Goal: Transaction & Acquisition: Purchase product/service

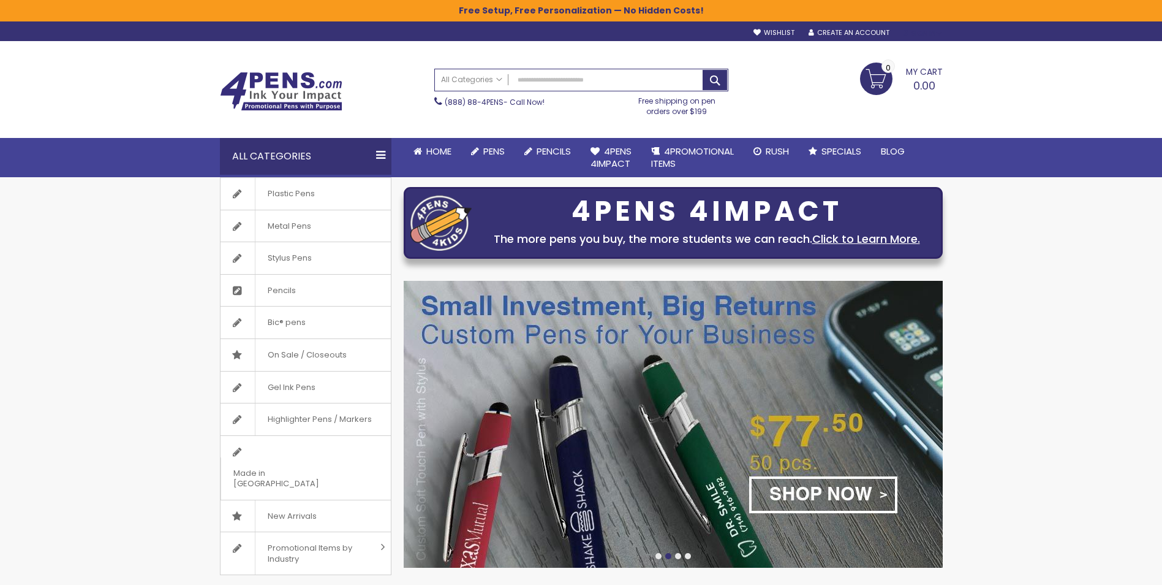
type input "**********"
click at [919, 34] on div "Sign In" at bounding box center [922, 33] width 40 height 9
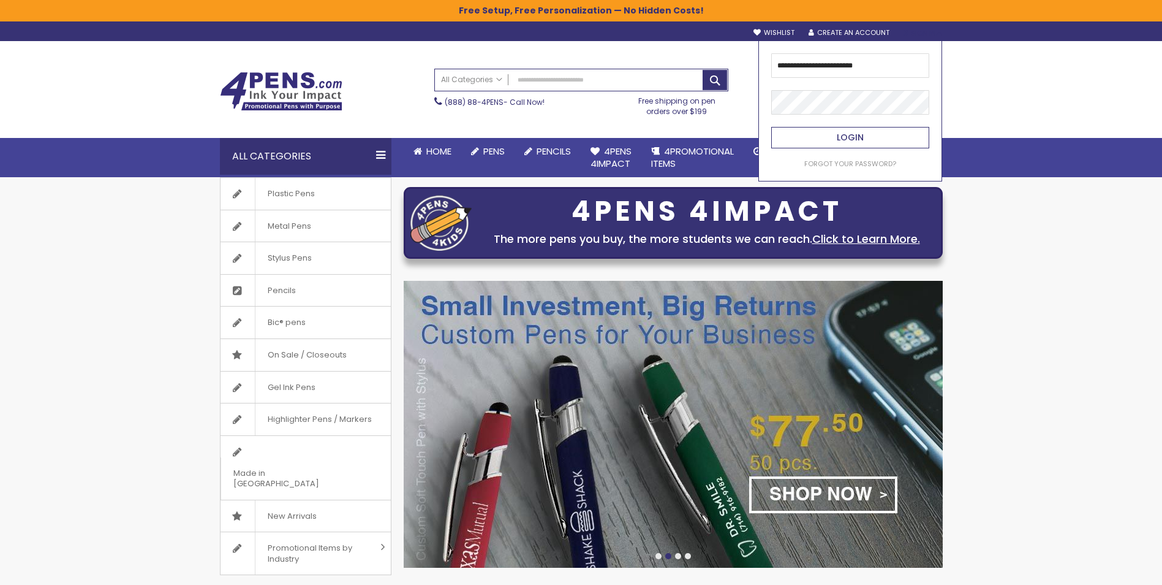
click at [852, 136] on span "Login" at bounding box center [850, 137] width 27 height 12
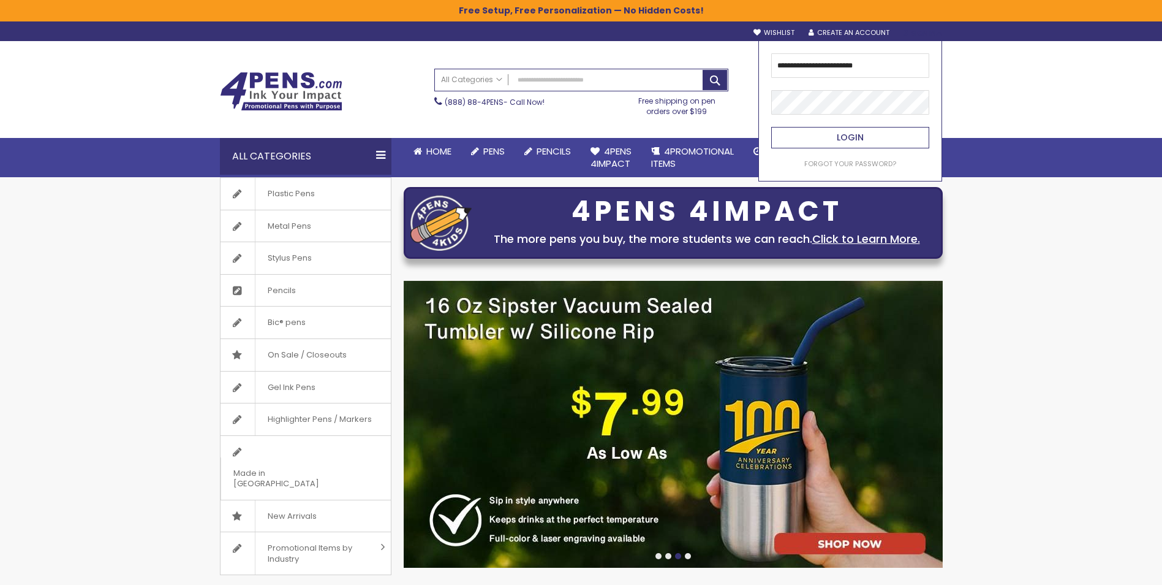
click at [854, 137] on span "Login" at bounding box center [850, 137] width 27 height 12
click at [882, 140] on button "Login" at bounding box center [851, 137] width 158 height 21
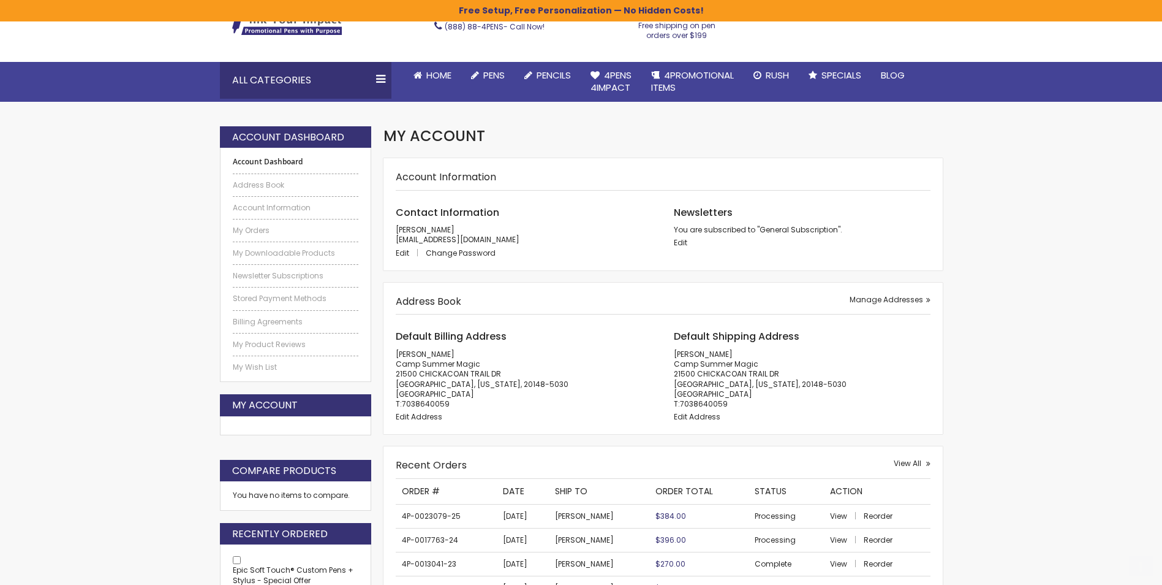
scroll to position [123, 0]
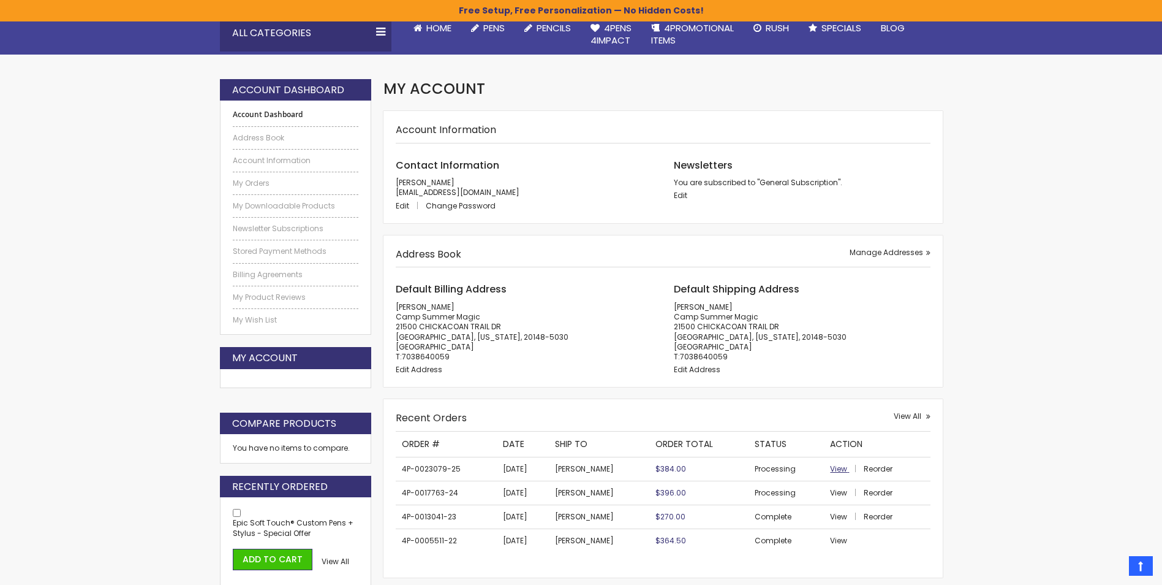
click at [830, 466] on span "View" at bounding box center [838, 468] width 17 height 10
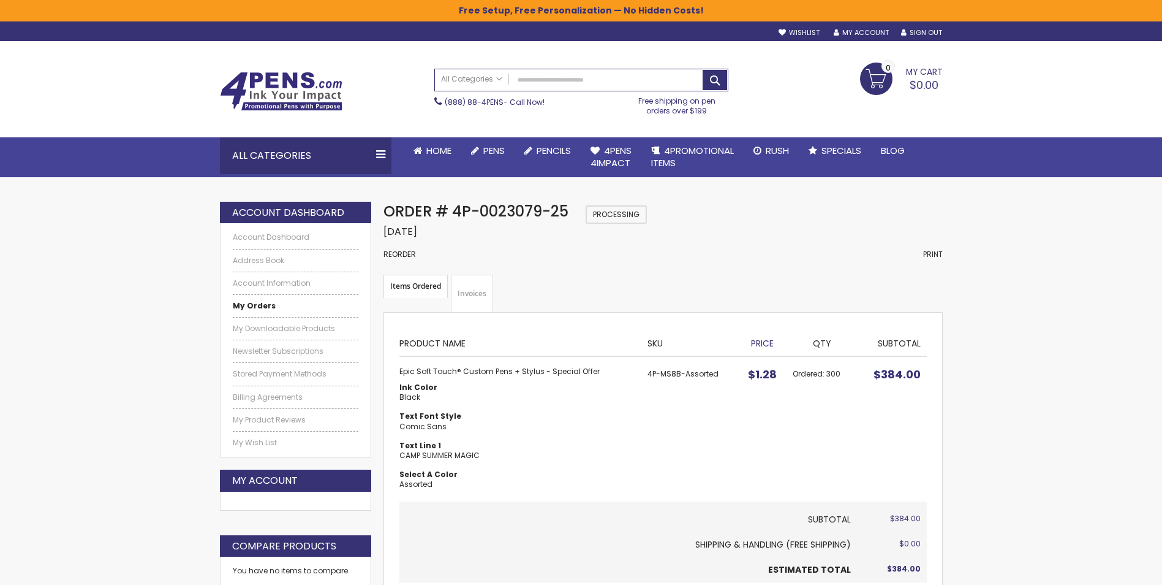
click at [457, 373] on strong "Epic Soft Touch® Custom Pens + Stylus - Special Offer" at bounding box center [517, 371] width 235 height 10
drag, startPoint x: 400, startPoint y: 372, endPoint x: 594, endPoint y: 372, distance: 194.3
click at [594, 372] on strong "Epic Soft Touch® Custom Pens + Stylus - Special Offer" at bounding box center [517, 371] width 235 height 10
drag, startPoint x: 594, startPoint y: 372, endPoint x: 522, endPoint y: 368, distance: 72.4
copy strong "Epic Soft Touch® Custom Pens + Stylus - Special Offer"
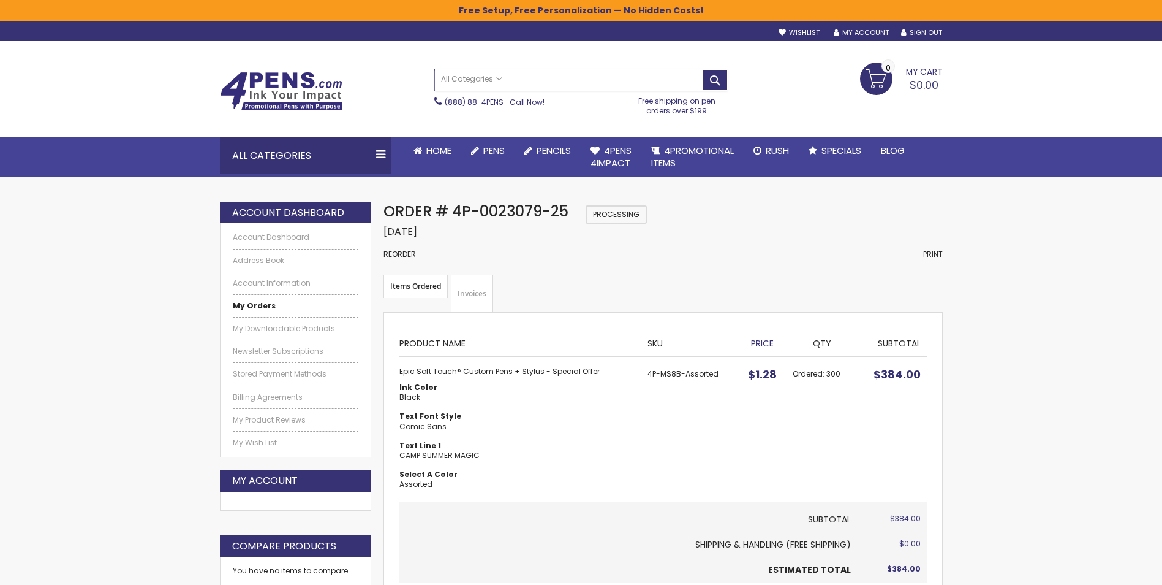
click at [560, 78] on input "Search" at bounding box center [581, 79] width 293 height 21
paste input "**********"
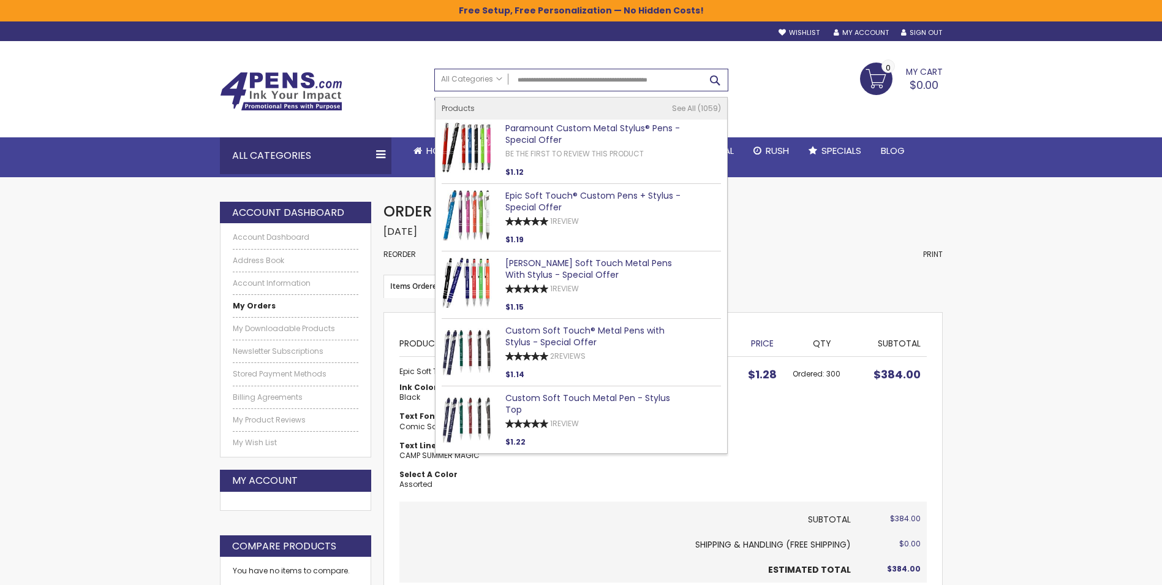
click at [721, 75] on button "Search" at bounding box center [715, 80] width 25 height 20
type input "**********"
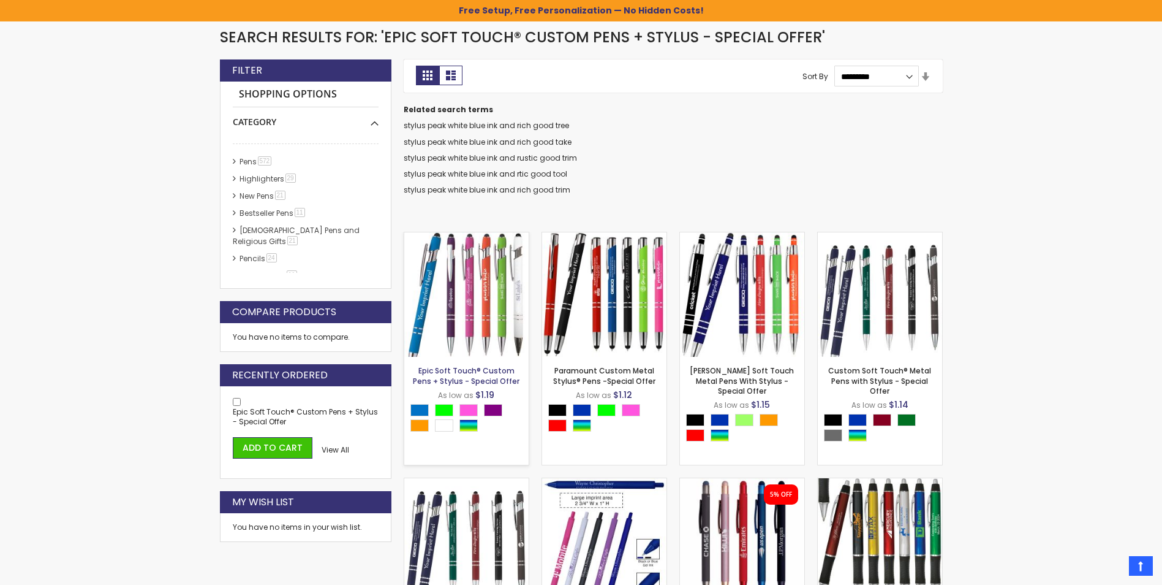
scroll to position [205, 0]
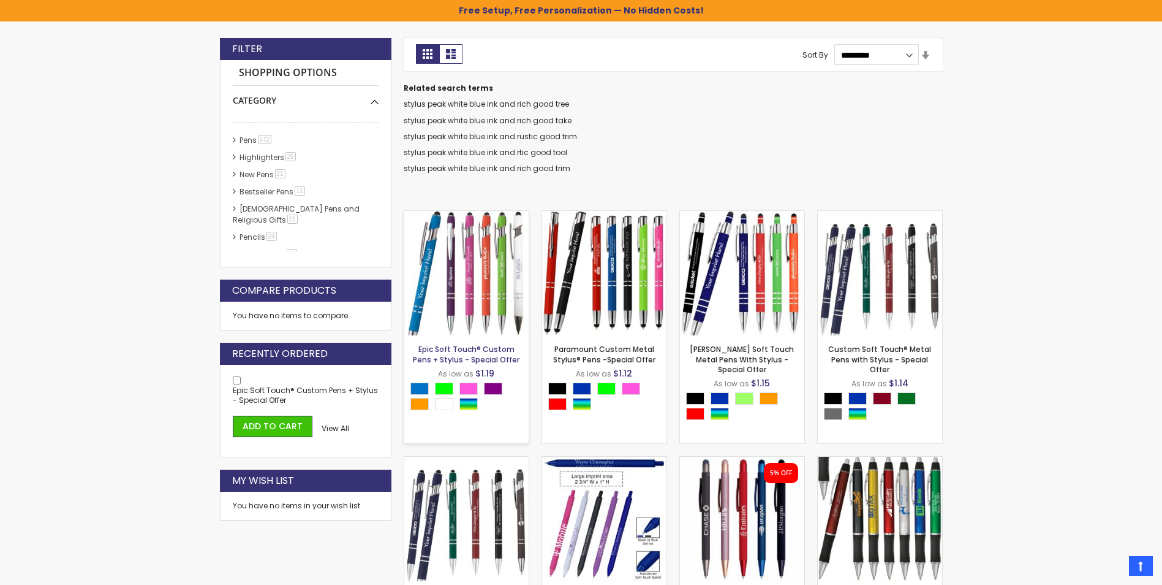
click at [452, 348] on link "Epic Soft Touch® Custom Pens + Stylus - Special Offer" at bounding box center [466, 354] width 107 height 20
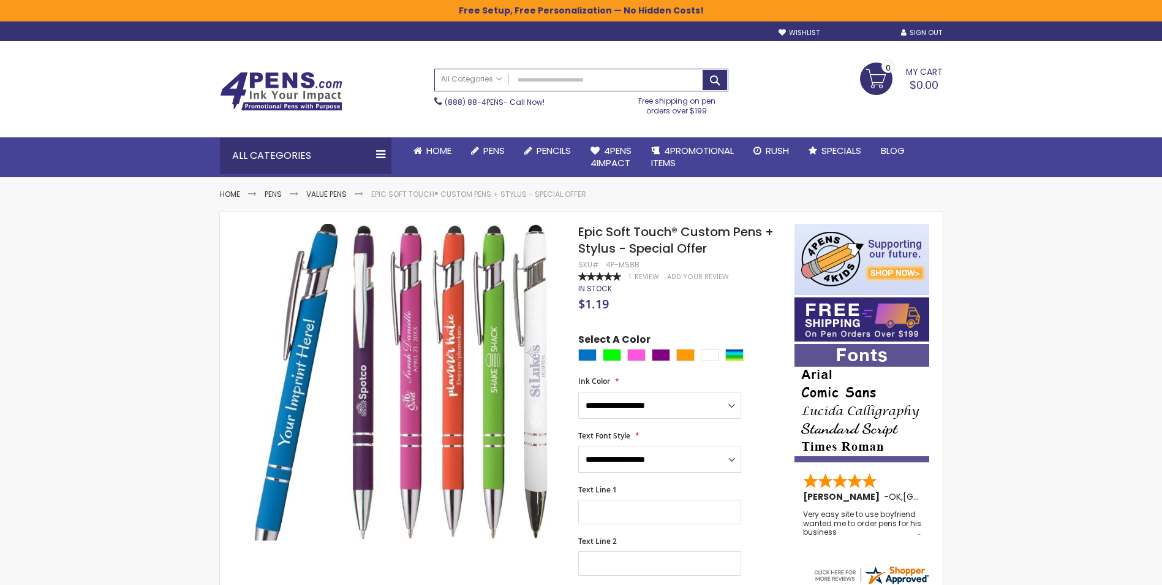
click at [860, 31] on link "My Account" at bounding box center [861, 32] width 55 height 9
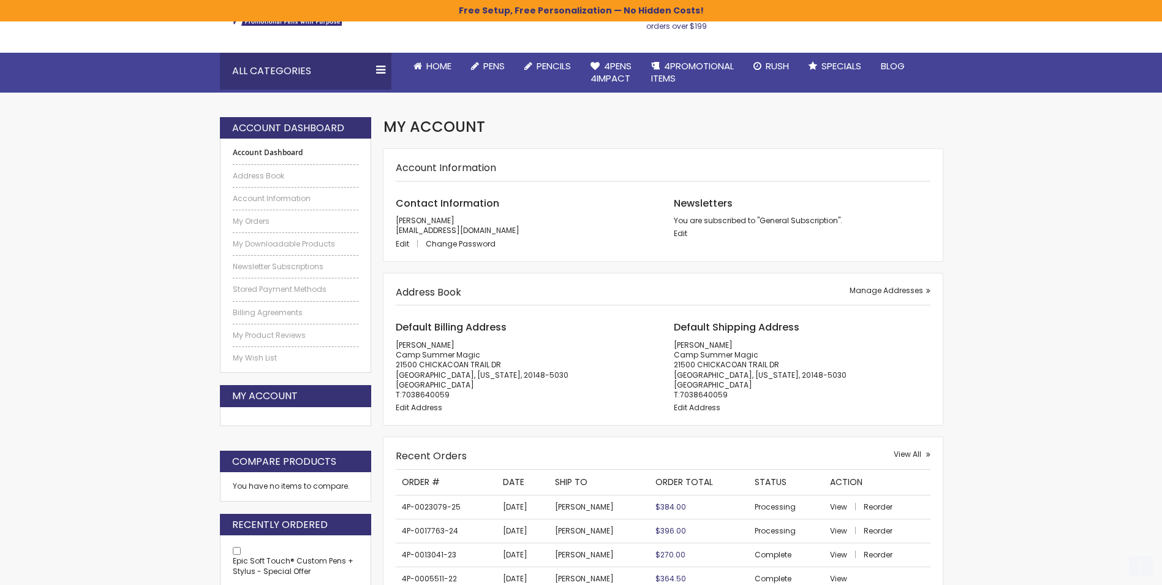
scroll to position [123, 0]
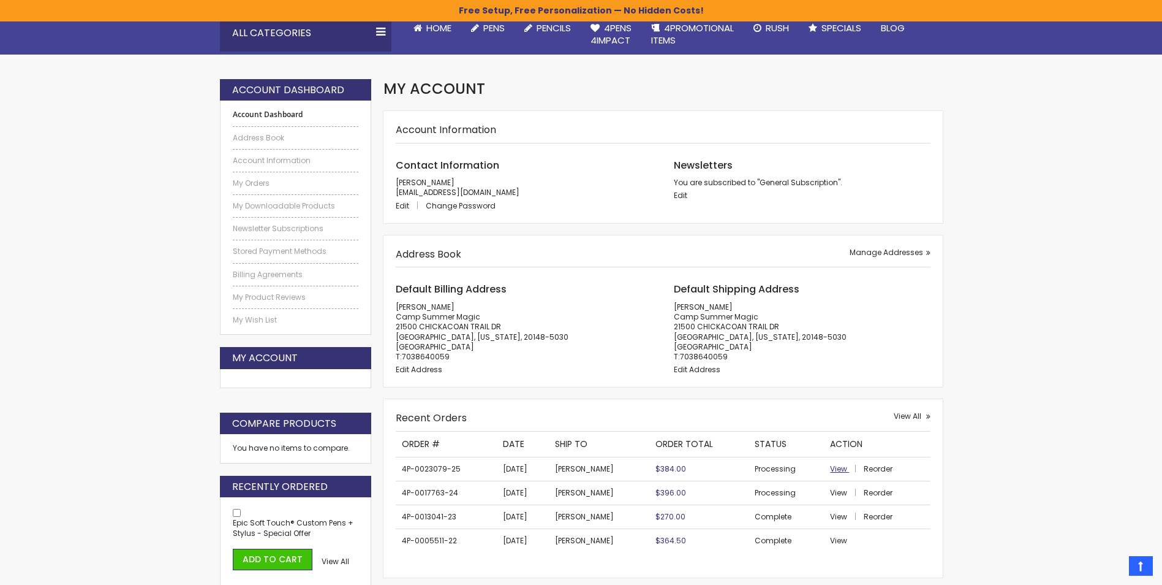
click at [835, 463] on span "View" at bounding box center [838, 468] width 17 height 10
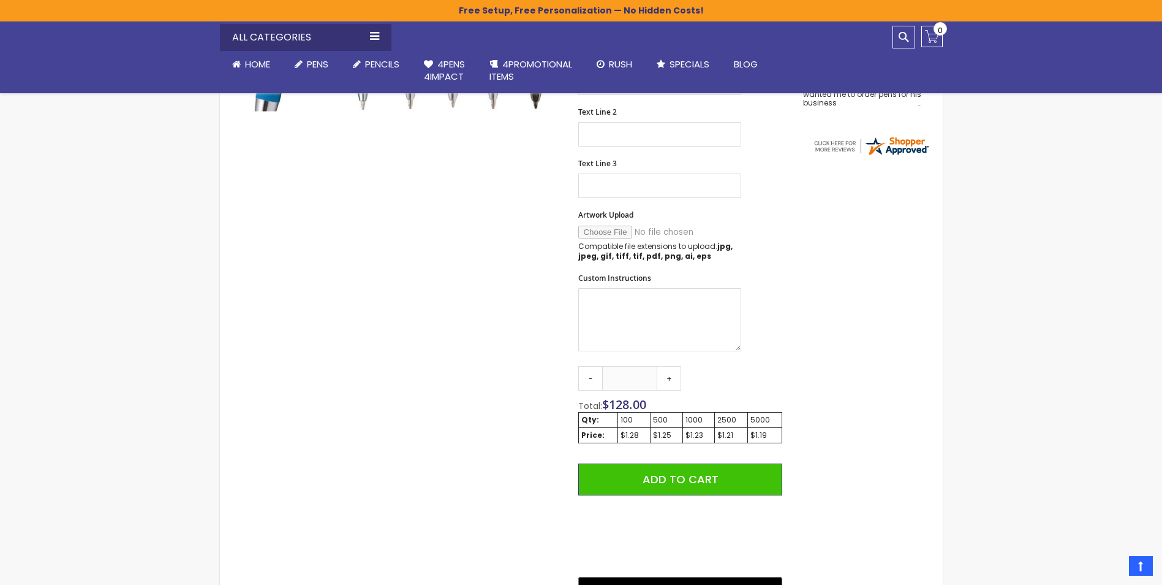
scroll to position [184, 0]
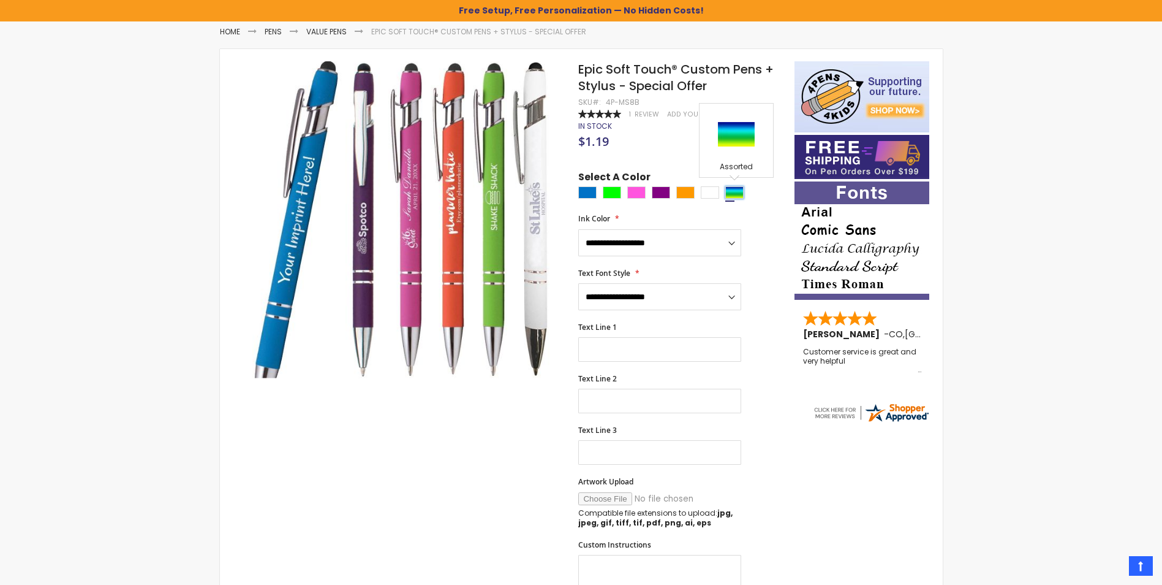
click at [734, 193] on div "Assorted" at bounding box center [735, 192] width 18 height 12
type input "****"
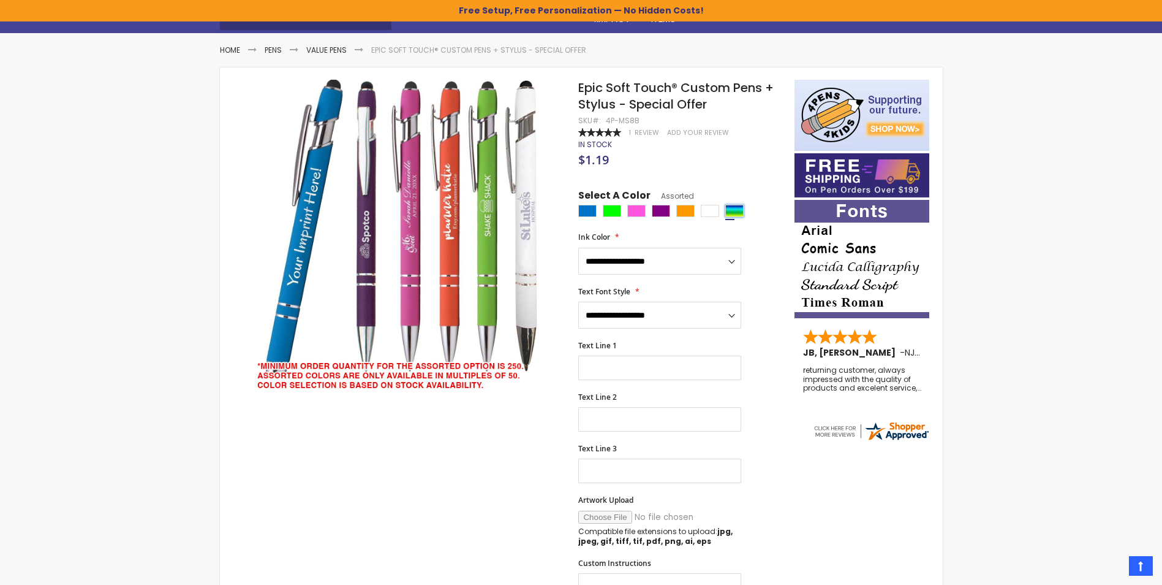
scroll to position [123, 0]
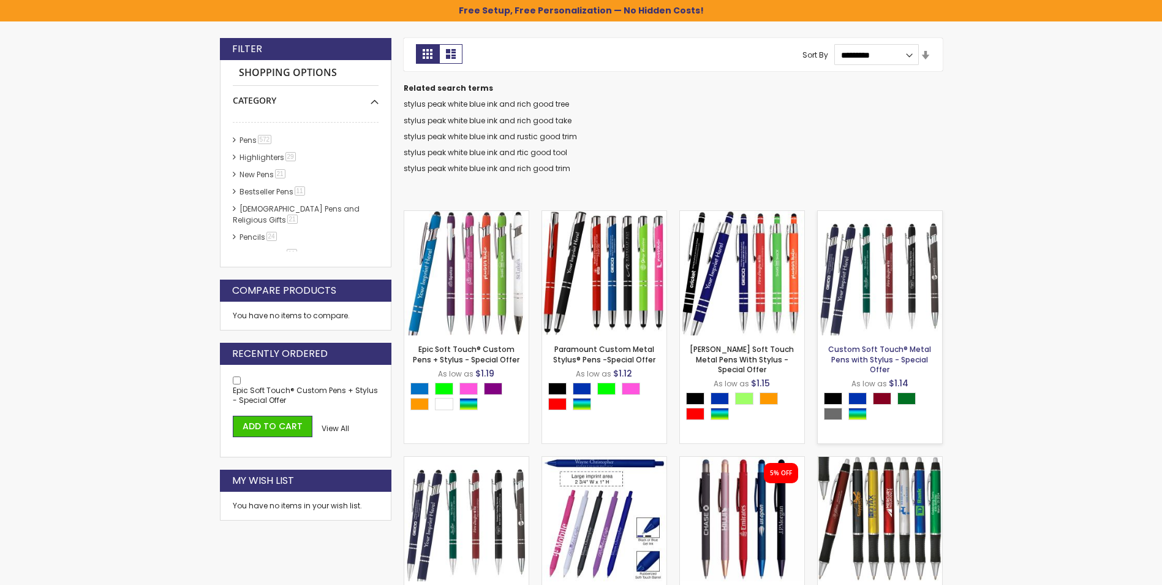
click at [871, 349] on link "Custom Soft Touch® Metal Pens with Stylus - Special Offer" at bounding box center [880, 359] width 103 height 30
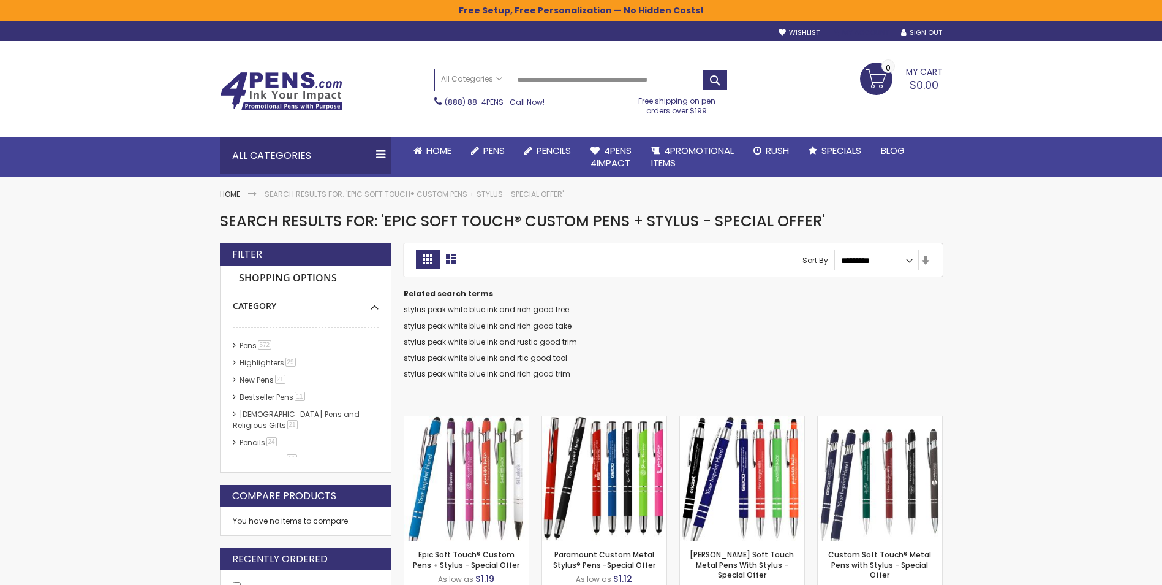
click at [859, 32] on link "My Account" at bounding box center [861, 32] width 55 height 9
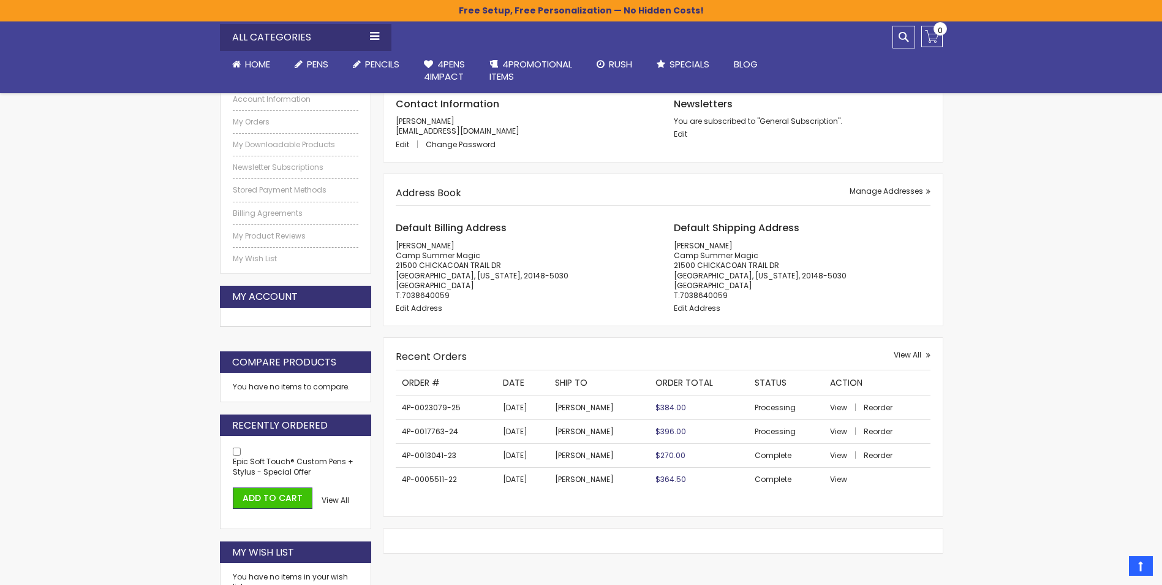
scroll to position [245, 0]
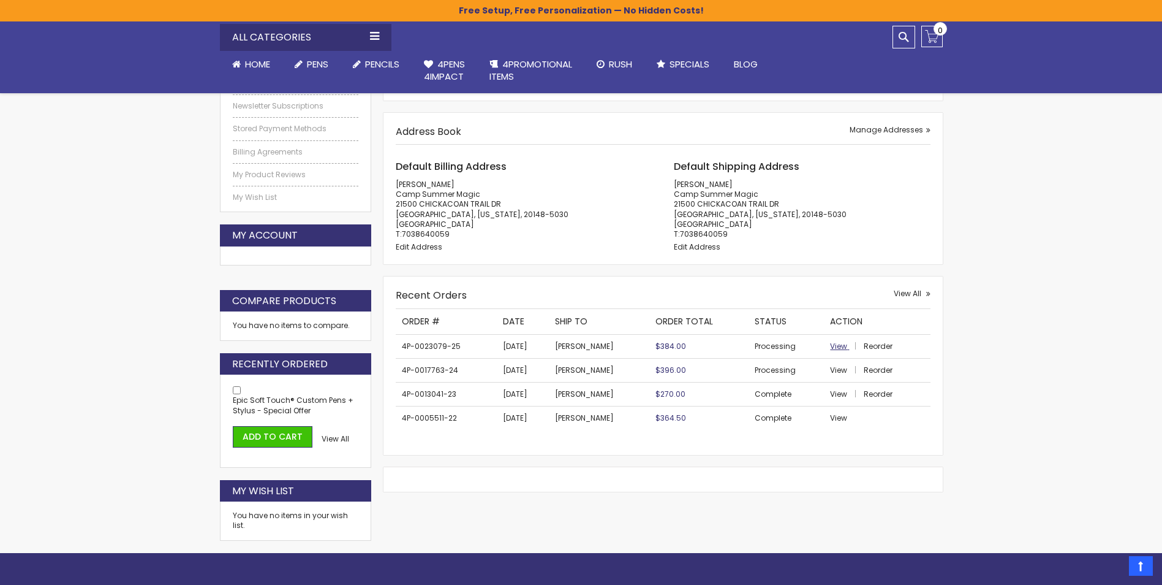
click at [833, 344] on span "View" at bounding box center [838, 346] width 17 height 10
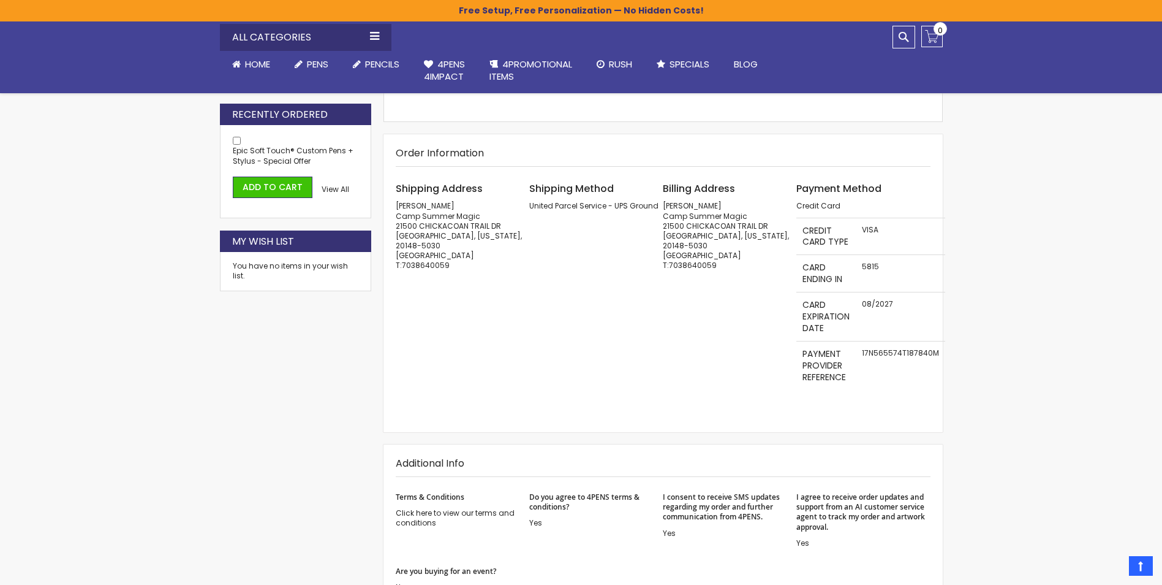
scroll to position [429, 0]
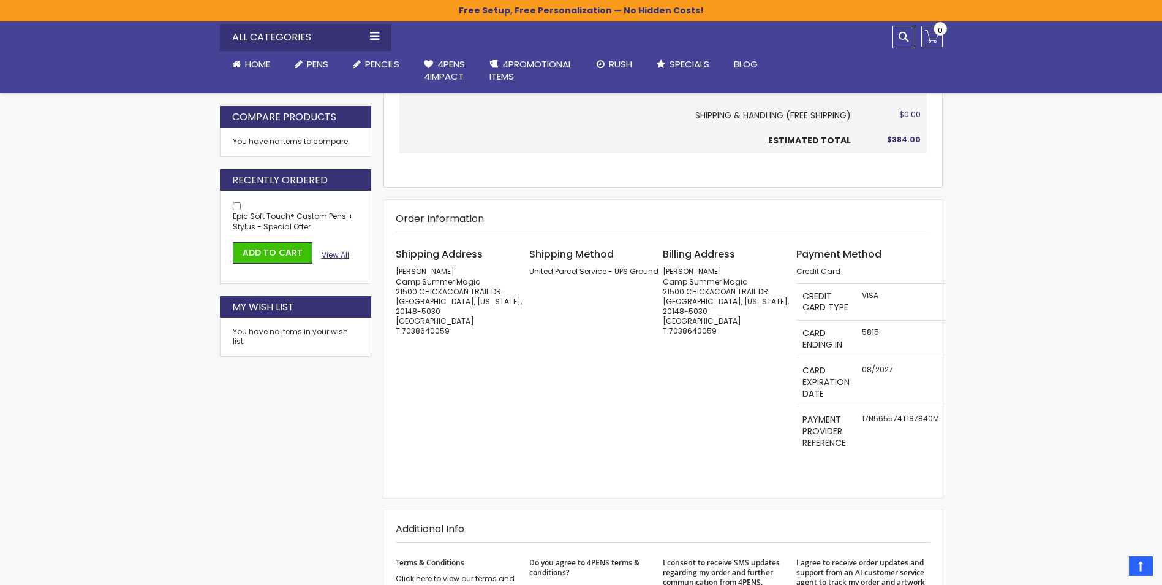
click at [336, 252] on span "View All" at bounding box center [336, 254] width 28 height 10
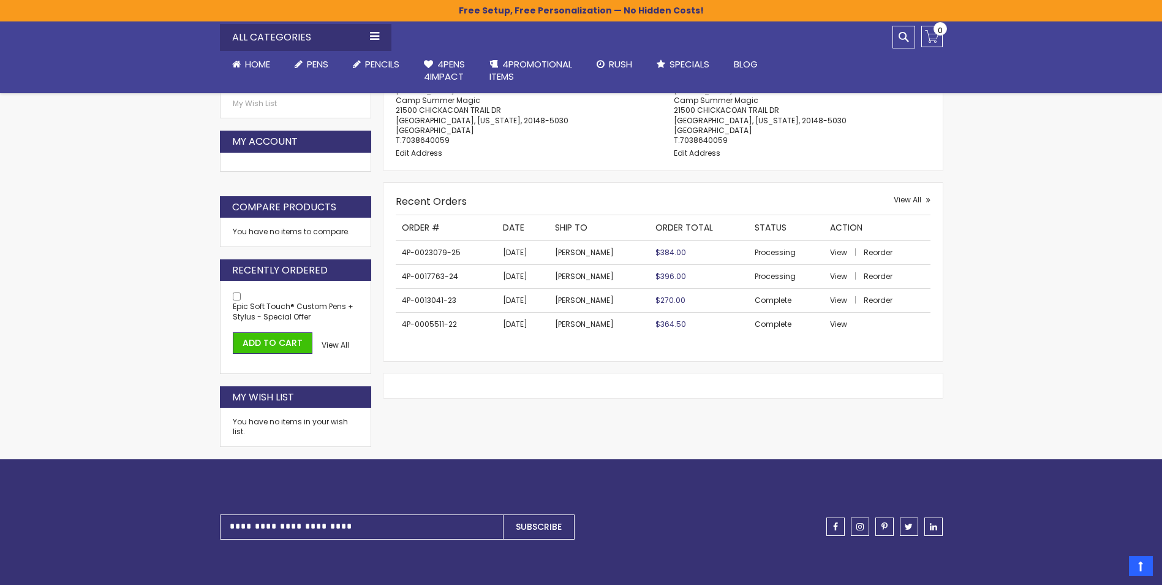
scroll to position [490, 0]
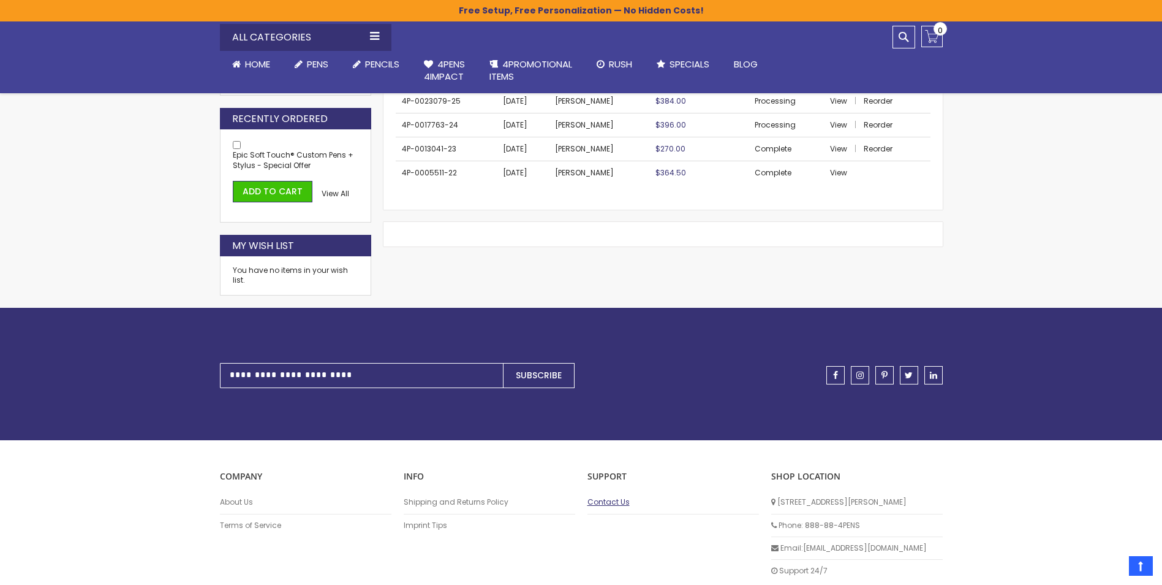
click at [620, 501] on link "Contact Us" at bounding box center [674, 502] width 172 height 10
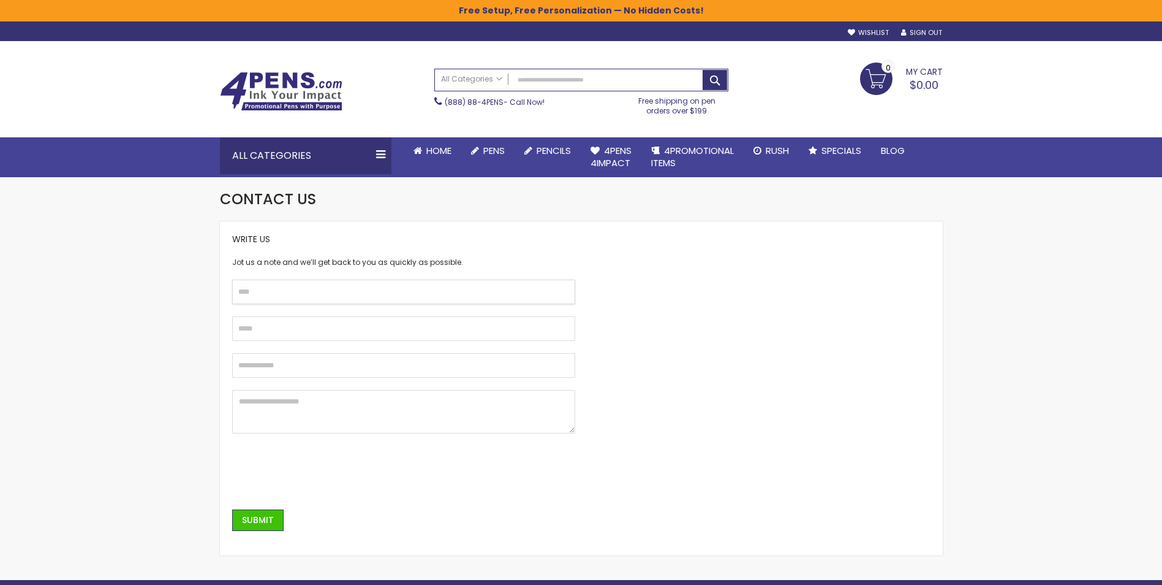
click at [247, 291] on input "text" at bounding box center [403, 291] width 343 height 25
type input "******"
type input "**********"
click at [278, 287] on input "******" at bounding box center [403, 291] width 343 height 25
click at [676, 296] on div "**********" at bounding box center [581, 387] width 711 height 309
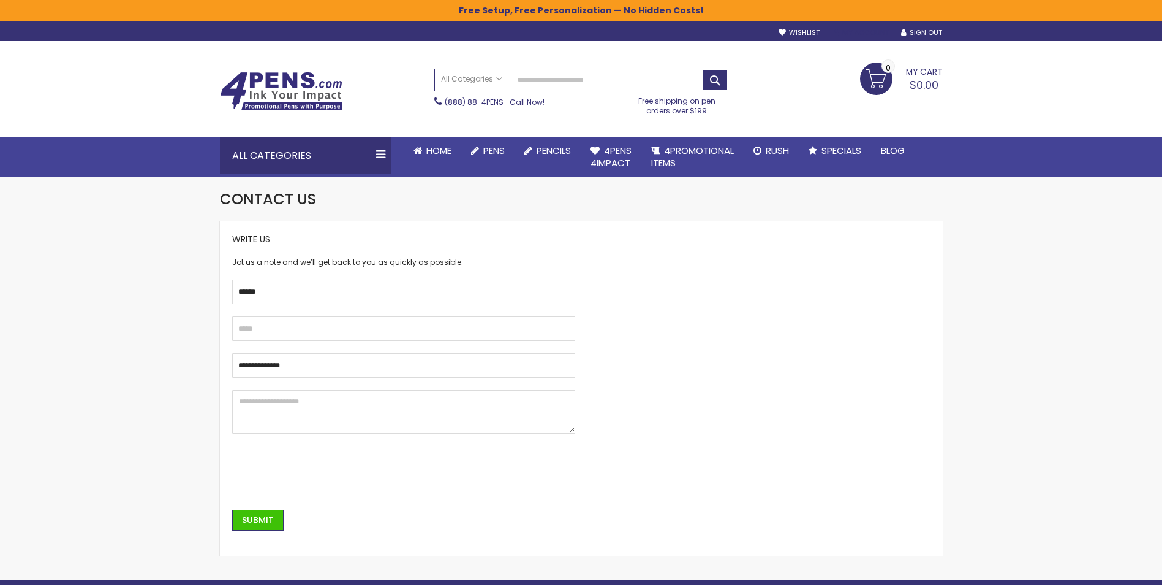
click at [862, 31] on link "My Account" at bounding box center [861, 32] width 55 height 9
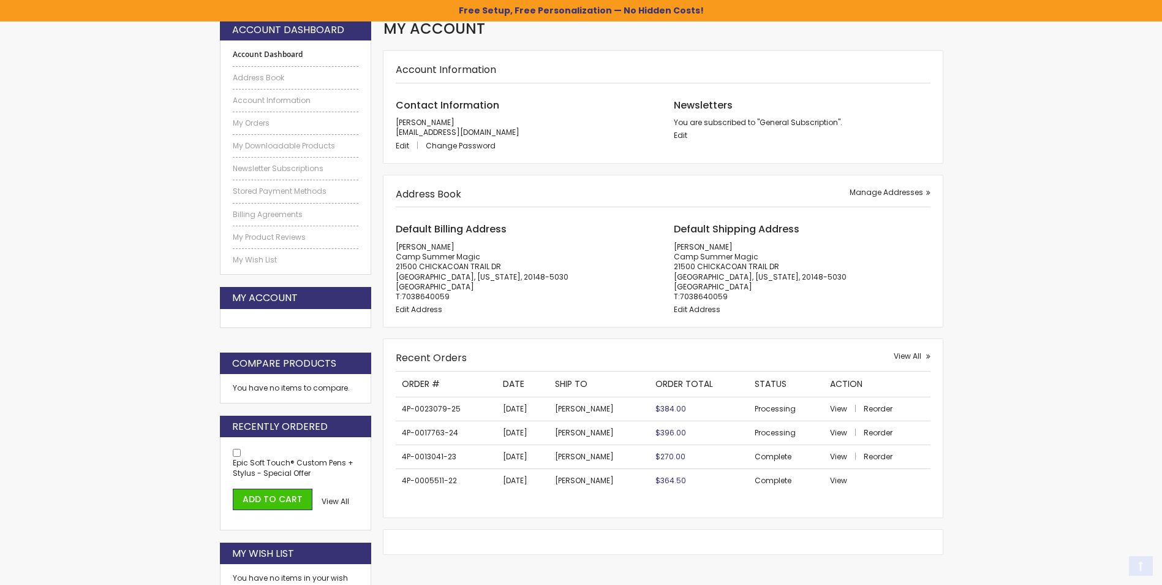
scroll to position [184, 0]
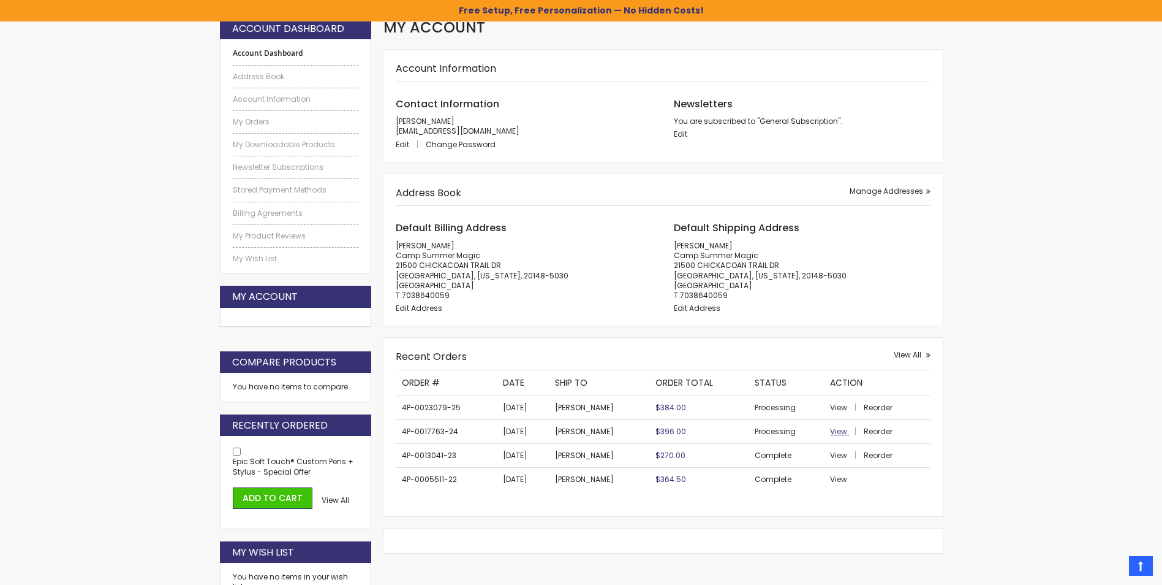
click at [836, 433] on span "View" at bounding box center [838, 431] width 17 height 10
click at [833, 406] on span "View" at bounding box center [838, 407] width 17 height 10
click at [832, 427] on span "View" at bounding box center [838, 431] width 17 height 10
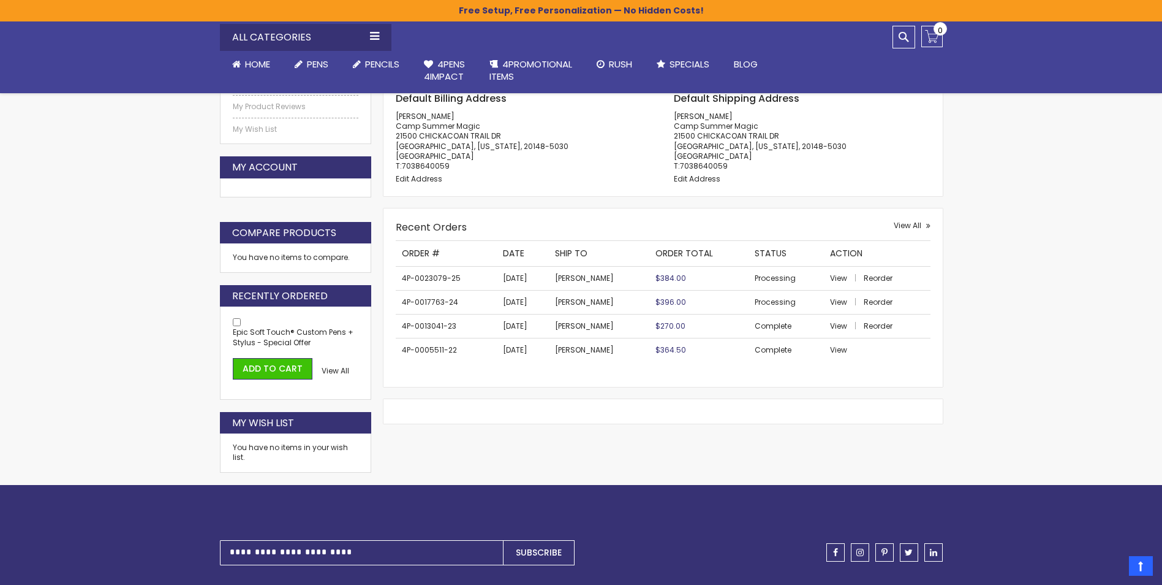
scroll to position [306, 0]
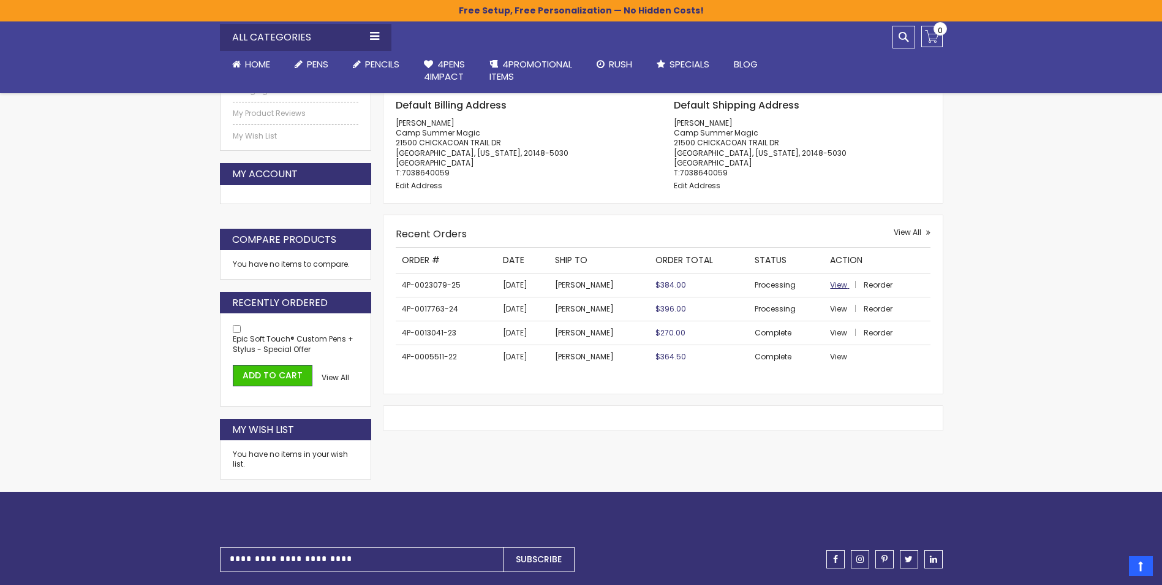
click at [830, 279] on span "View" at bounding box center [838, 284] width 17 height 10
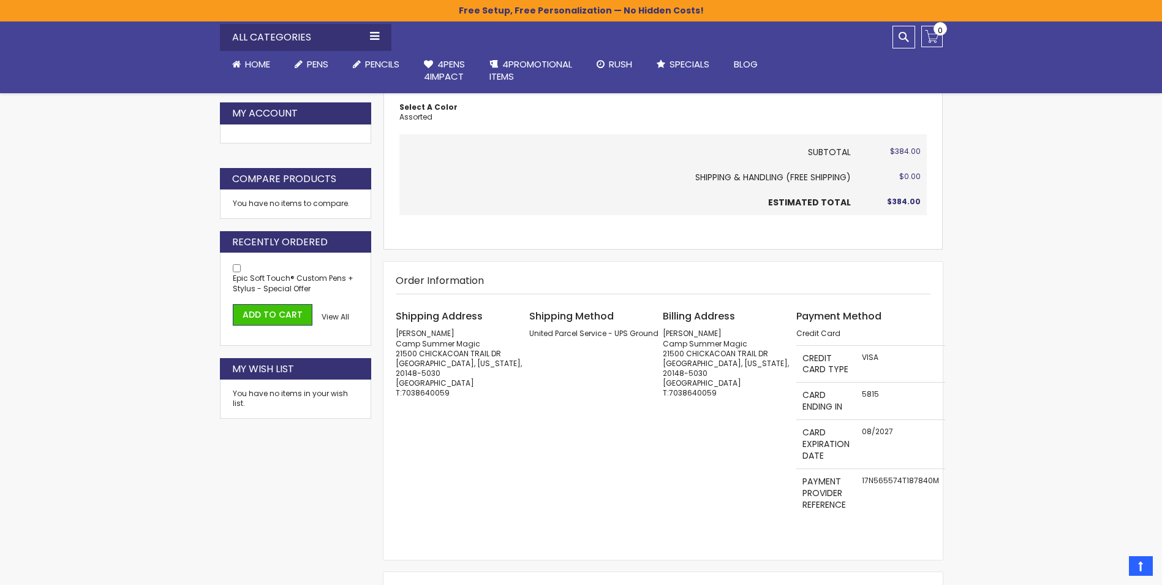
scroll to position [368, 0]
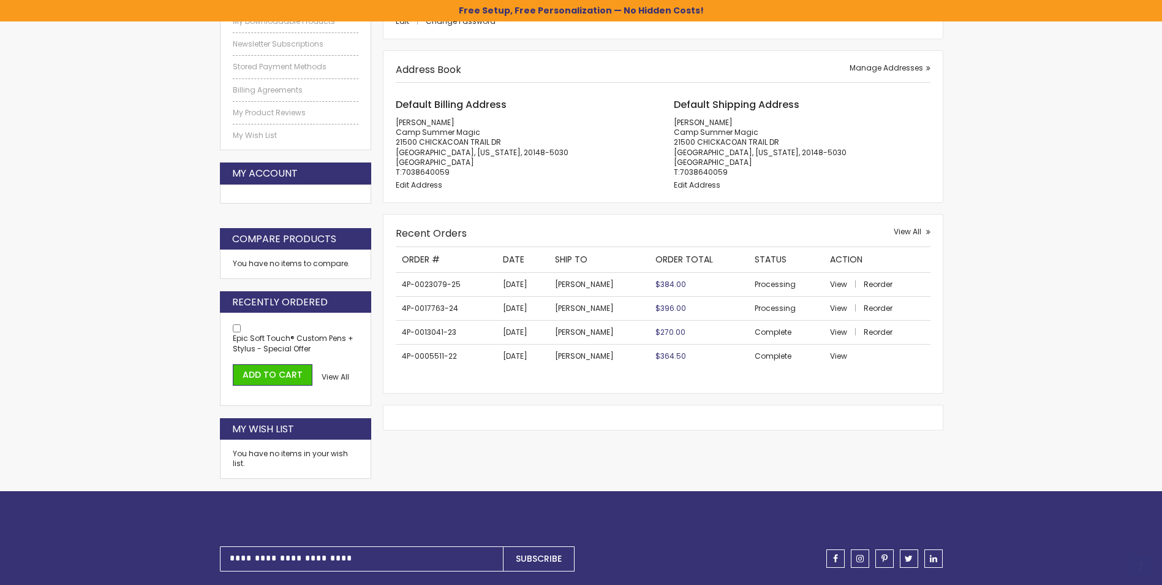
scroll to position [306, 0]
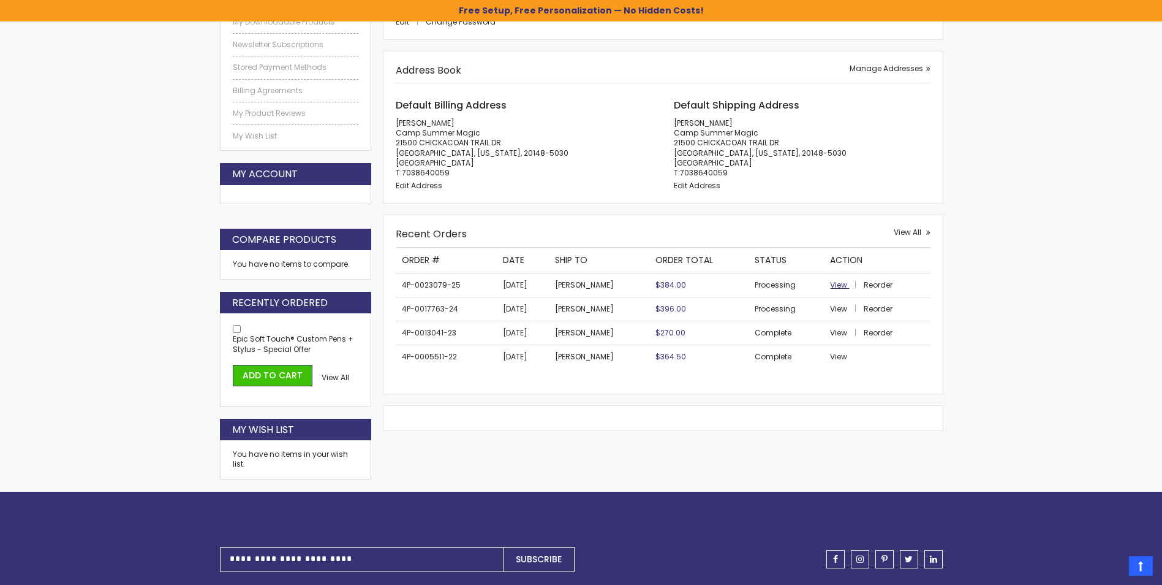
click at [830, 285] on span "View" at bounding box center [838, 284] width 17 height 10
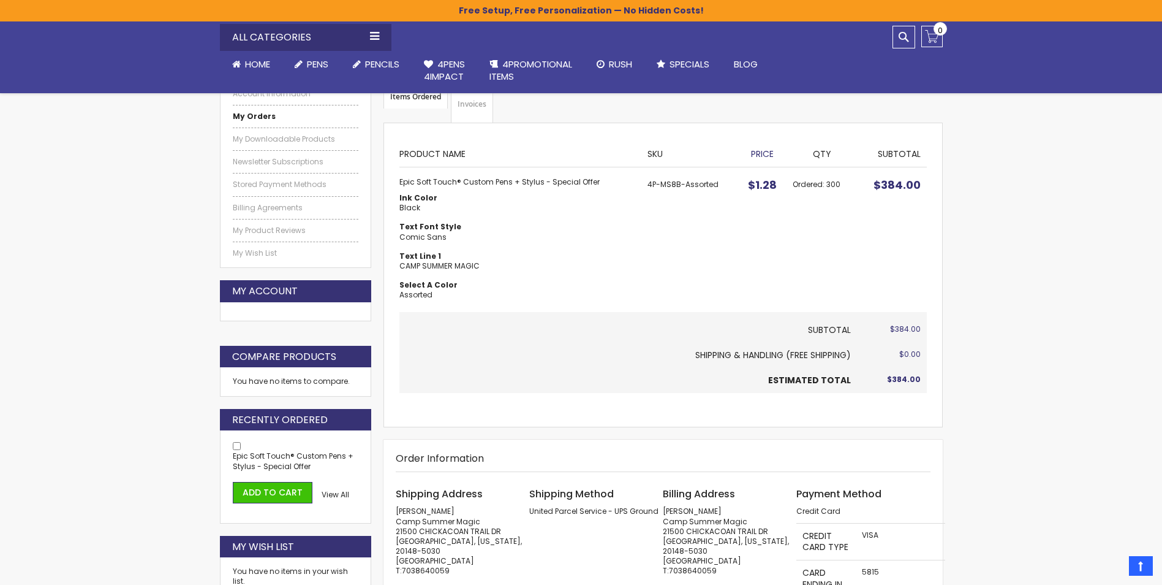
scroll to position [184, 0]
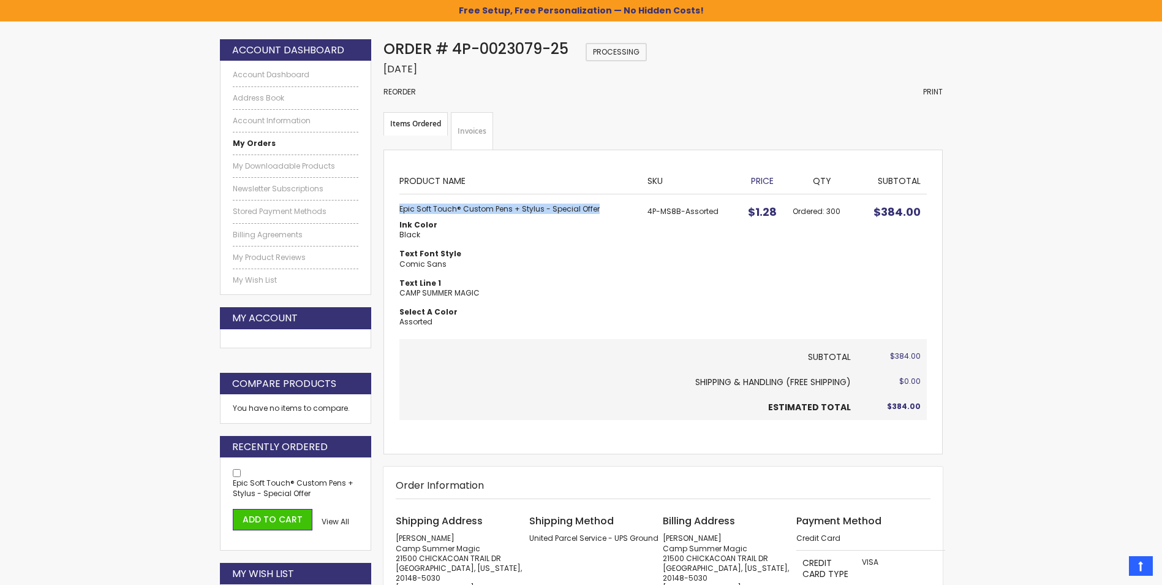
drag, startPoint x: 400, startPoint y: 210, endPoint x: 609, endPoint y: 205, distance: 209.6
click at [609, 205] on strong "Epic Soft Touch® Custom Pens + Stylus - Special Offer" at bounding box center [517, 209] width 235 height 10
drag, startPoint x: 609, startPoint y: 205, endPoint x: 573, endPoint y: 208, distance: 36.3
copy strong "Epic Soft Touch® Custom Pens + Stylus - Special Offer"
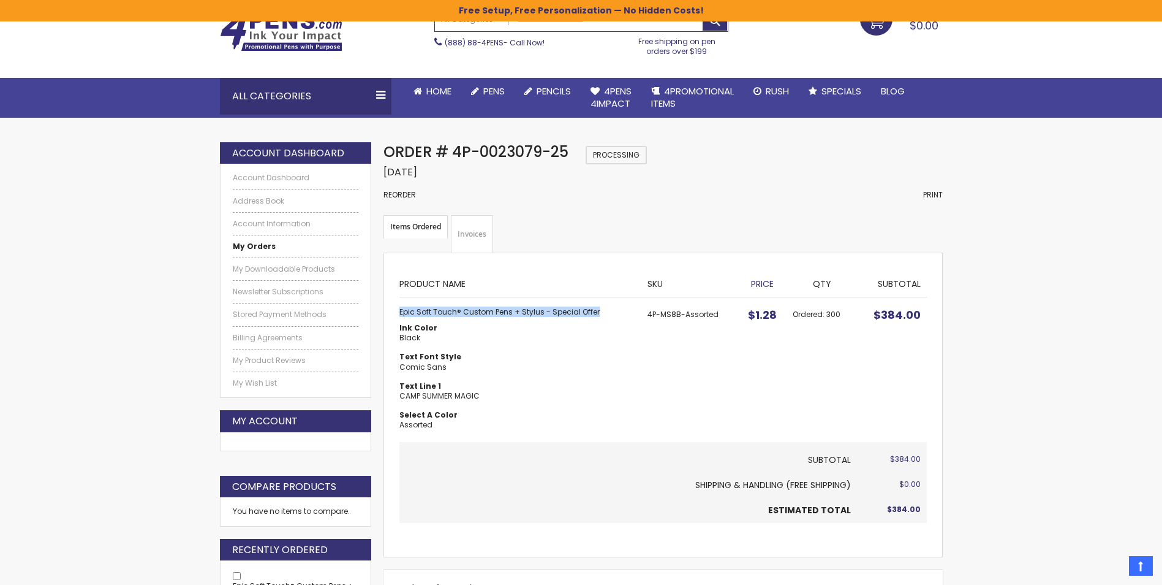
scroll to position [0, 0]
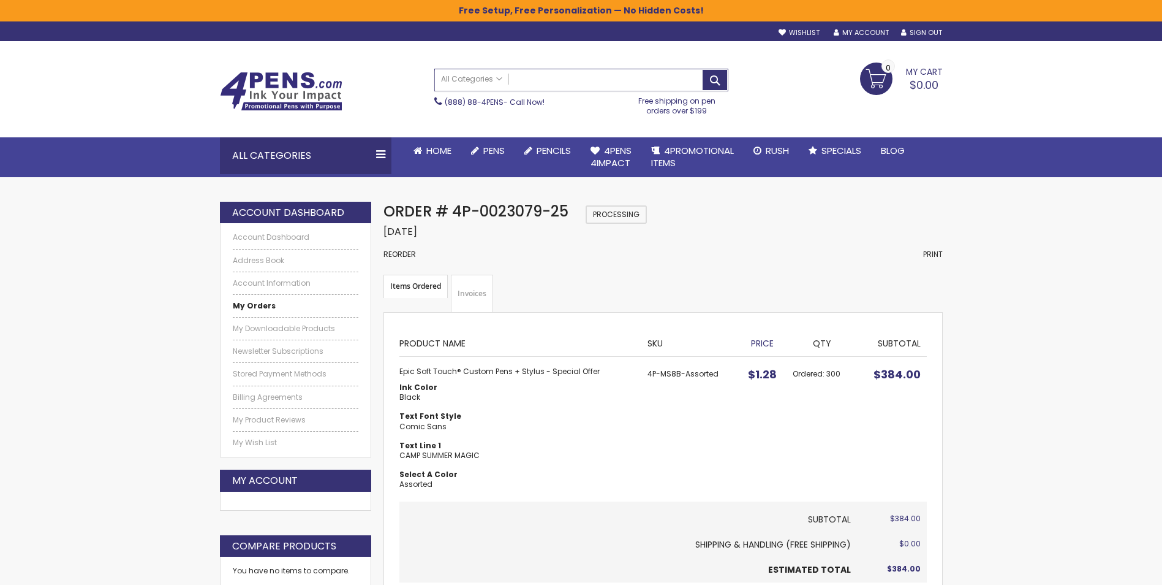
click at [535, 78] on input "Search" at bounding box center [581, 79] width 293 height 21
paste input "**********"
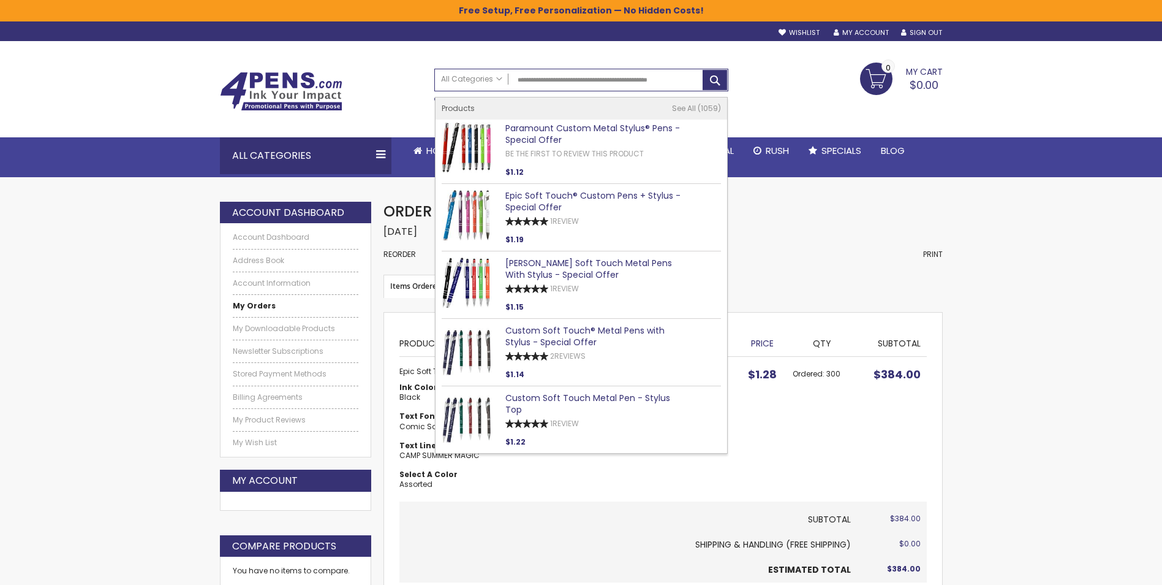
click at [820, 226] on div "Order Date: August 28, 2025" at bounding box center [663, 231] width 559 height 13
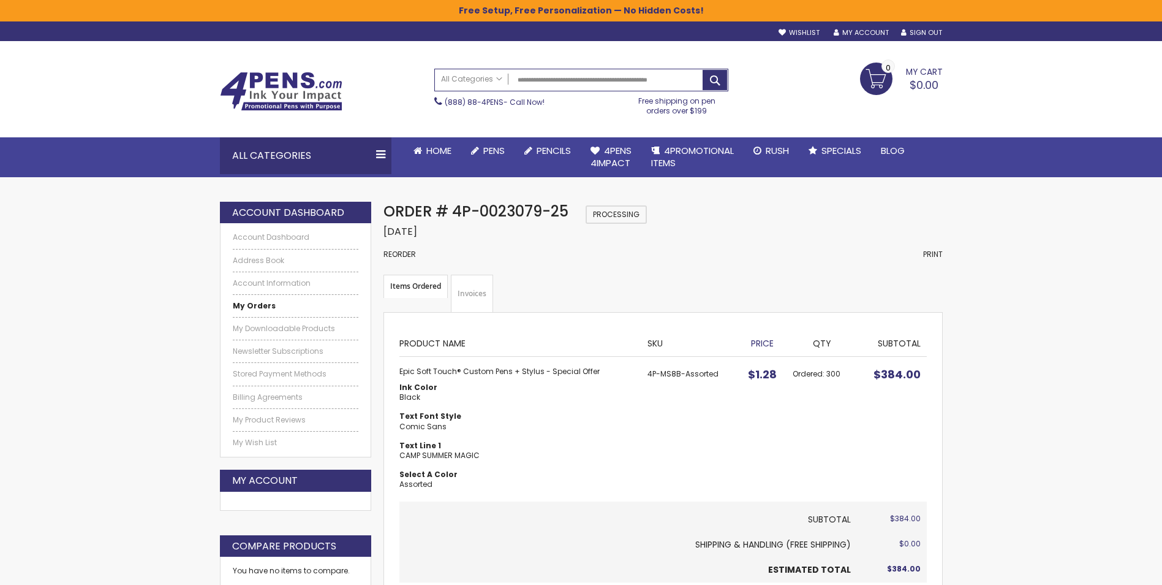
type input "**********"
click at [715, 82] on button "Search" at bounding box center [715, 80] width 25 height 20
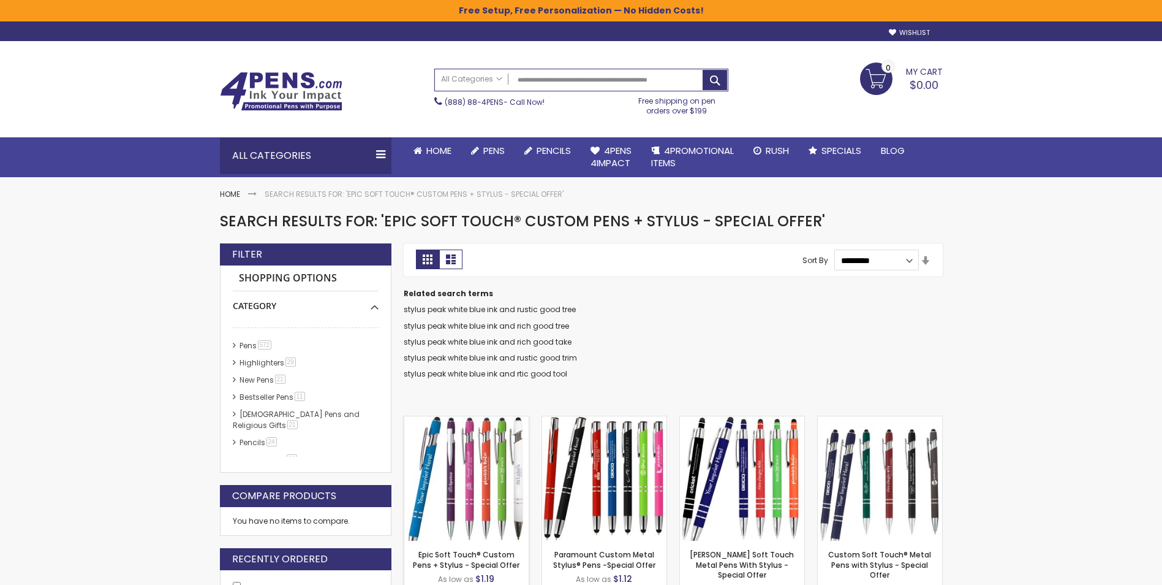
click at [465, 486] on img at bounding box center [466, 478] width 124 height 124
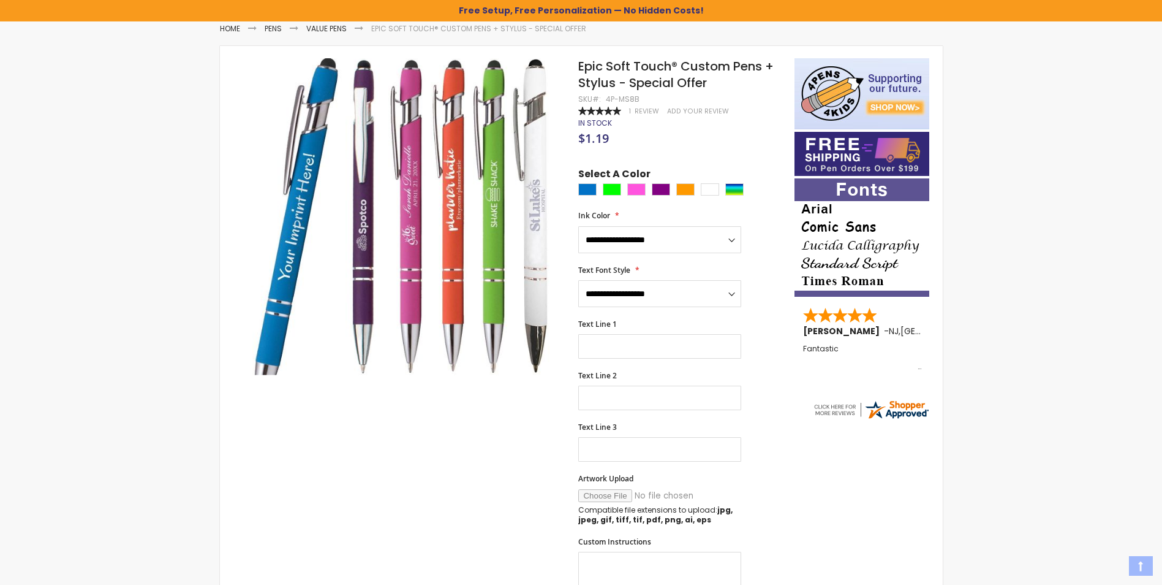
scroll to position [184, 0]
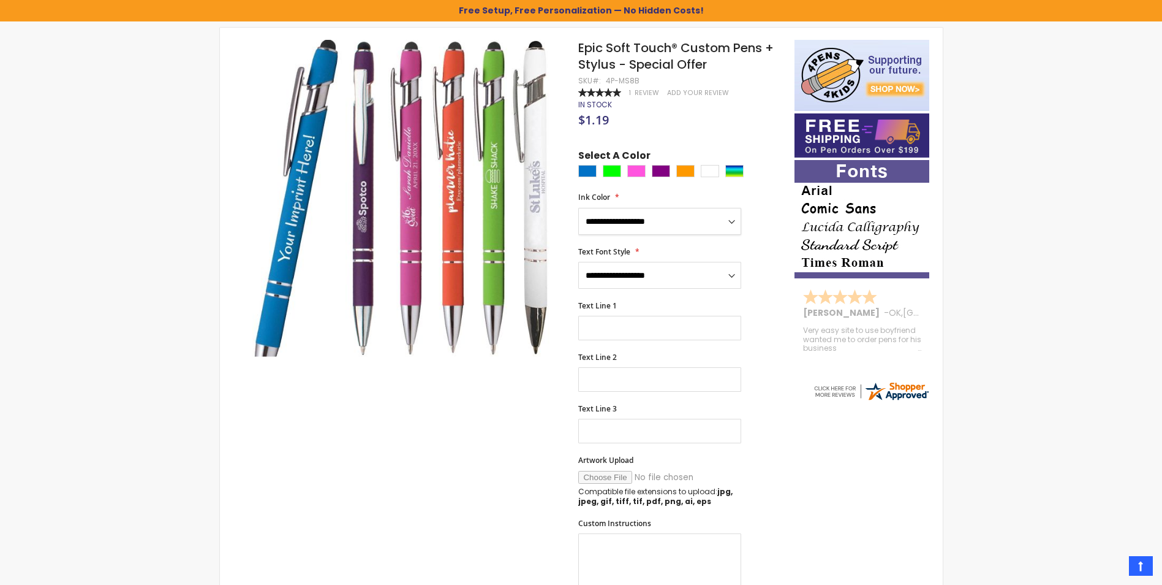
click at [654, 216] on select "**********" at bounding box center [659, 221] width 163 height 27
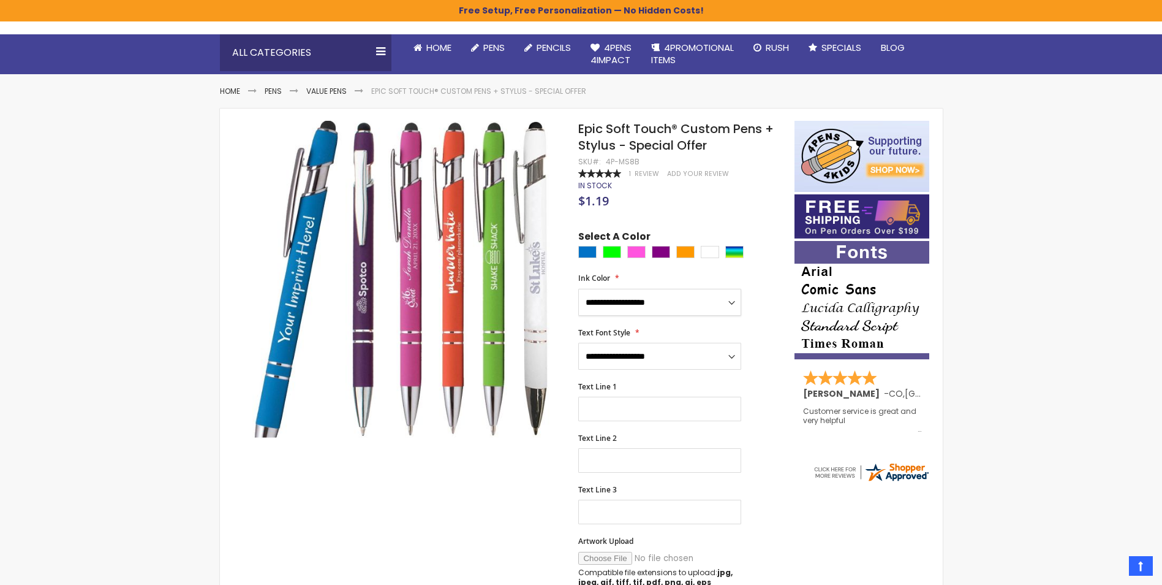
scroll to position [0, 0]
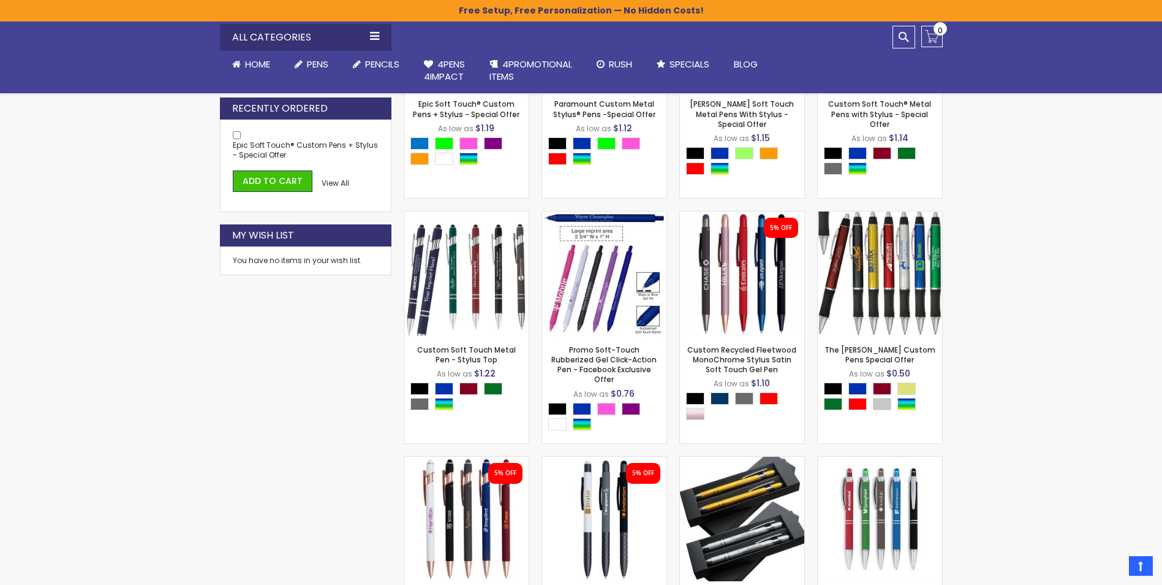
scroll to position [205, 0]
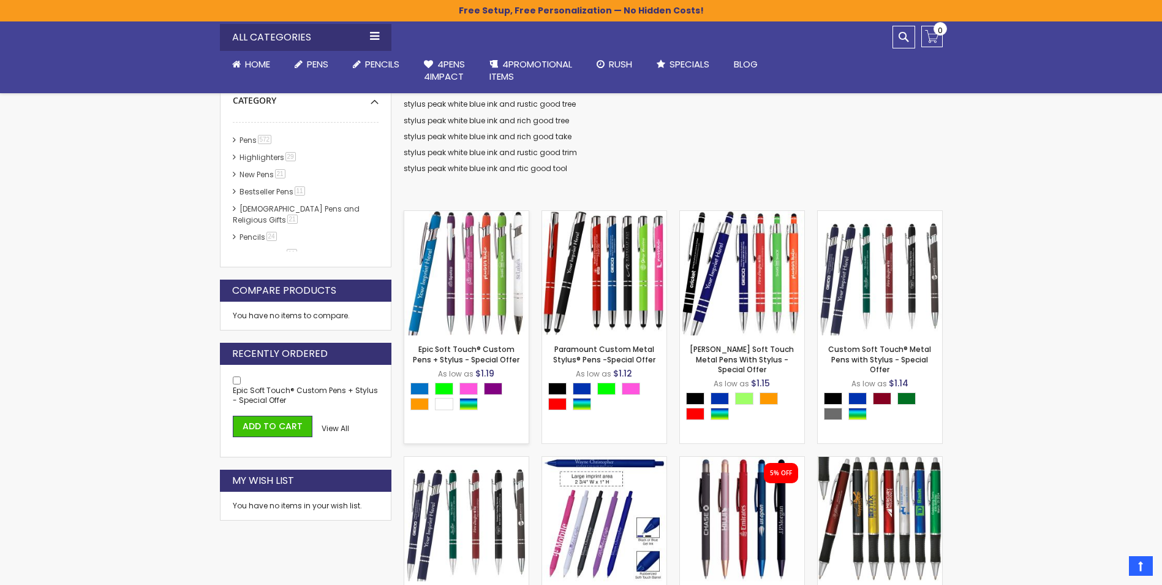
click at [460, 287] on img at bounding box center [466, 273] width 124 height 124
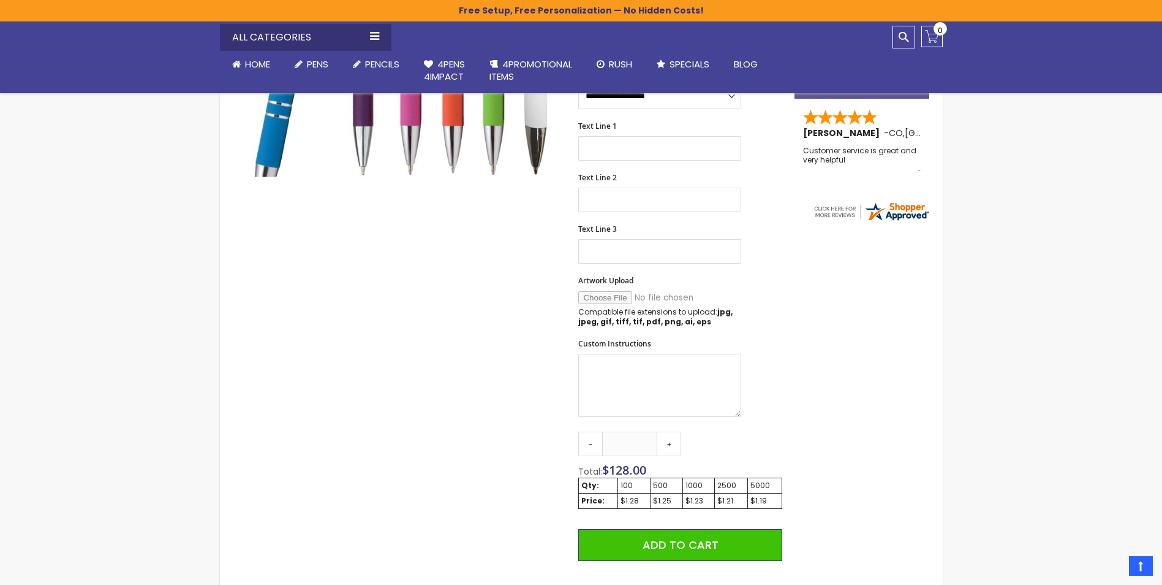
scroll to position [368, 0]
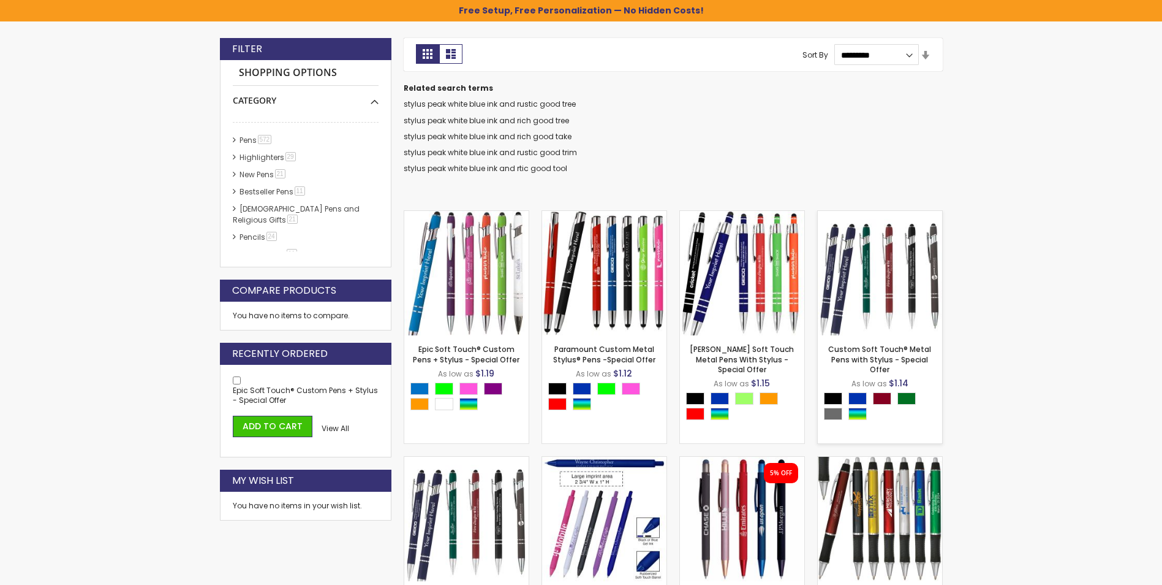
click at [892, 296] on img at bounding box center [880, 273] width 124 height 124
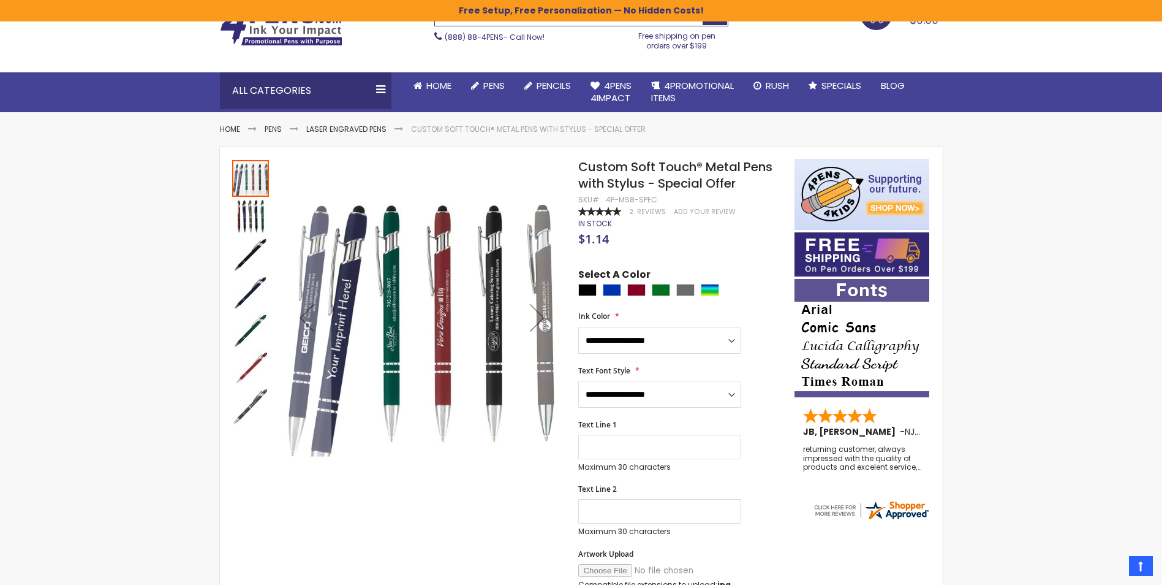
scroll to position [61, 0]
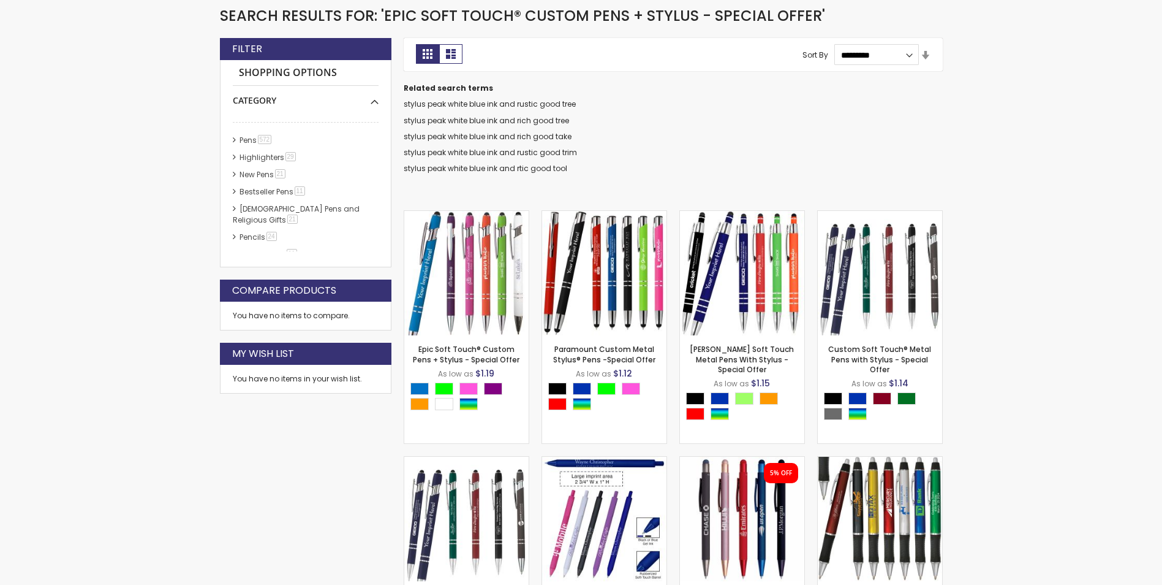
scroll to position [205, 0]
